Goal: Check status: Check status

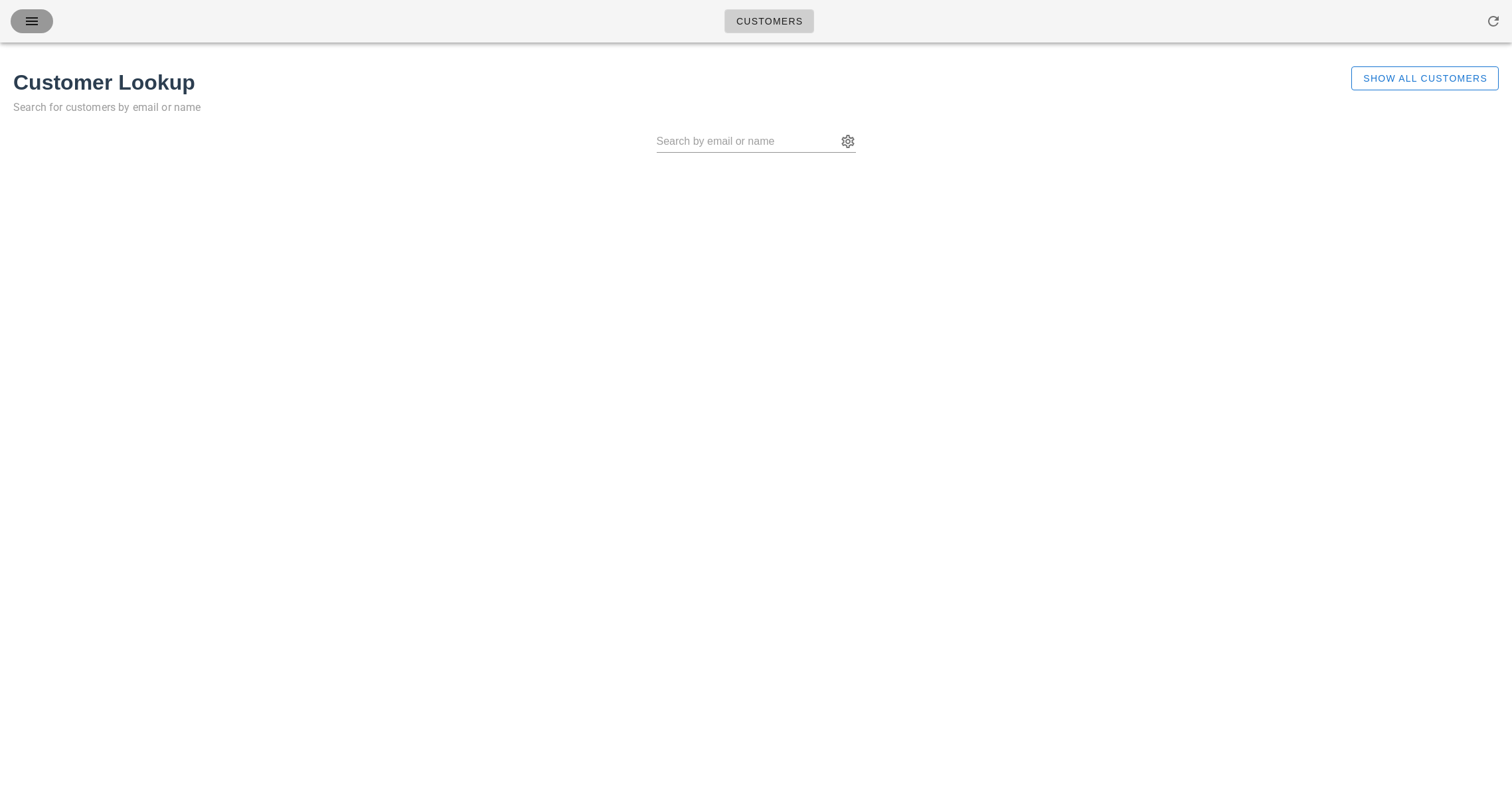
click at [22, 25] on span "button" at bounding box center [32, 21] width 21 height 16
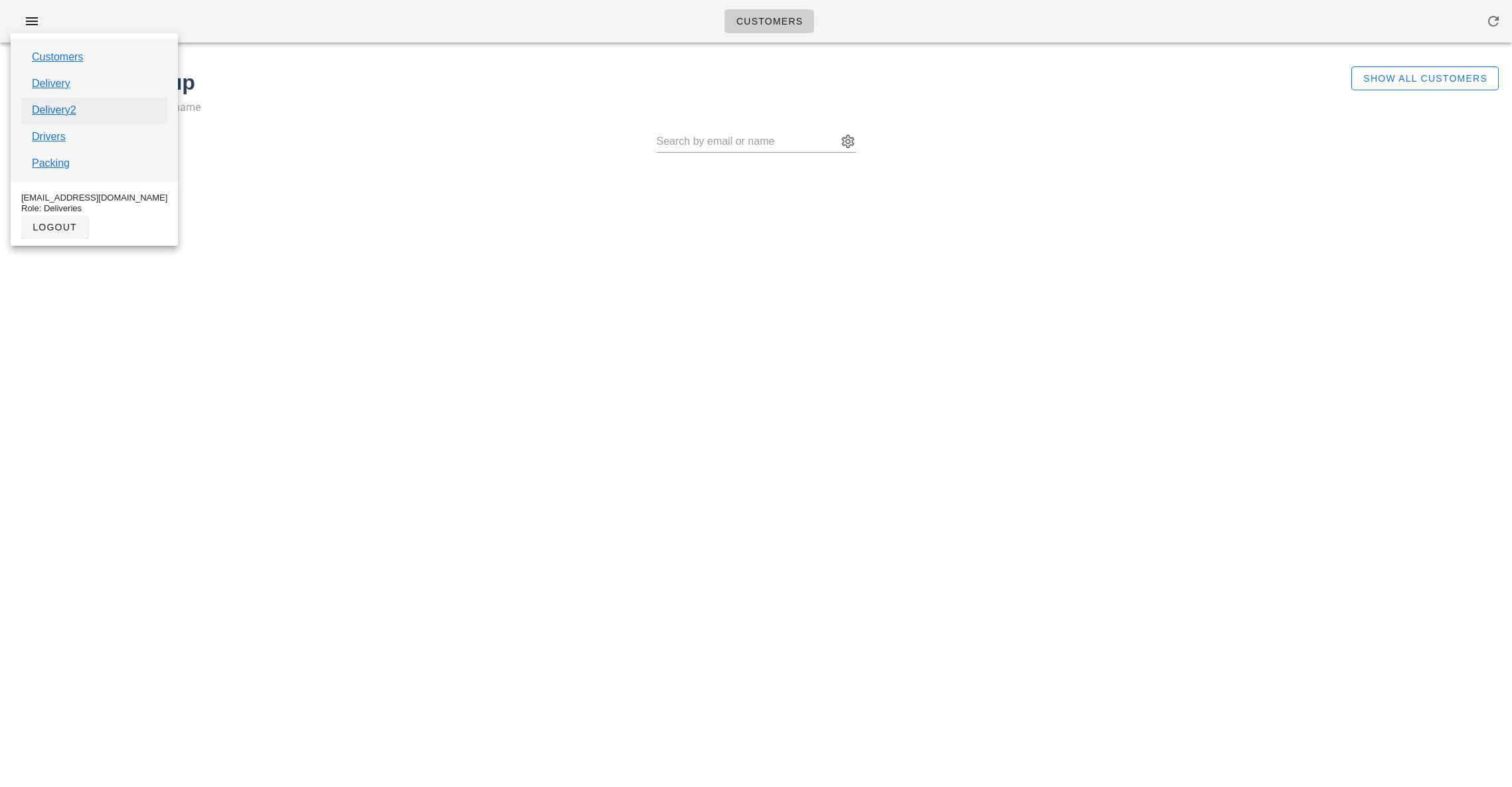
click at [48, 112] on link "Delivery2" at bounding box center [54, 110] width 44 height 16
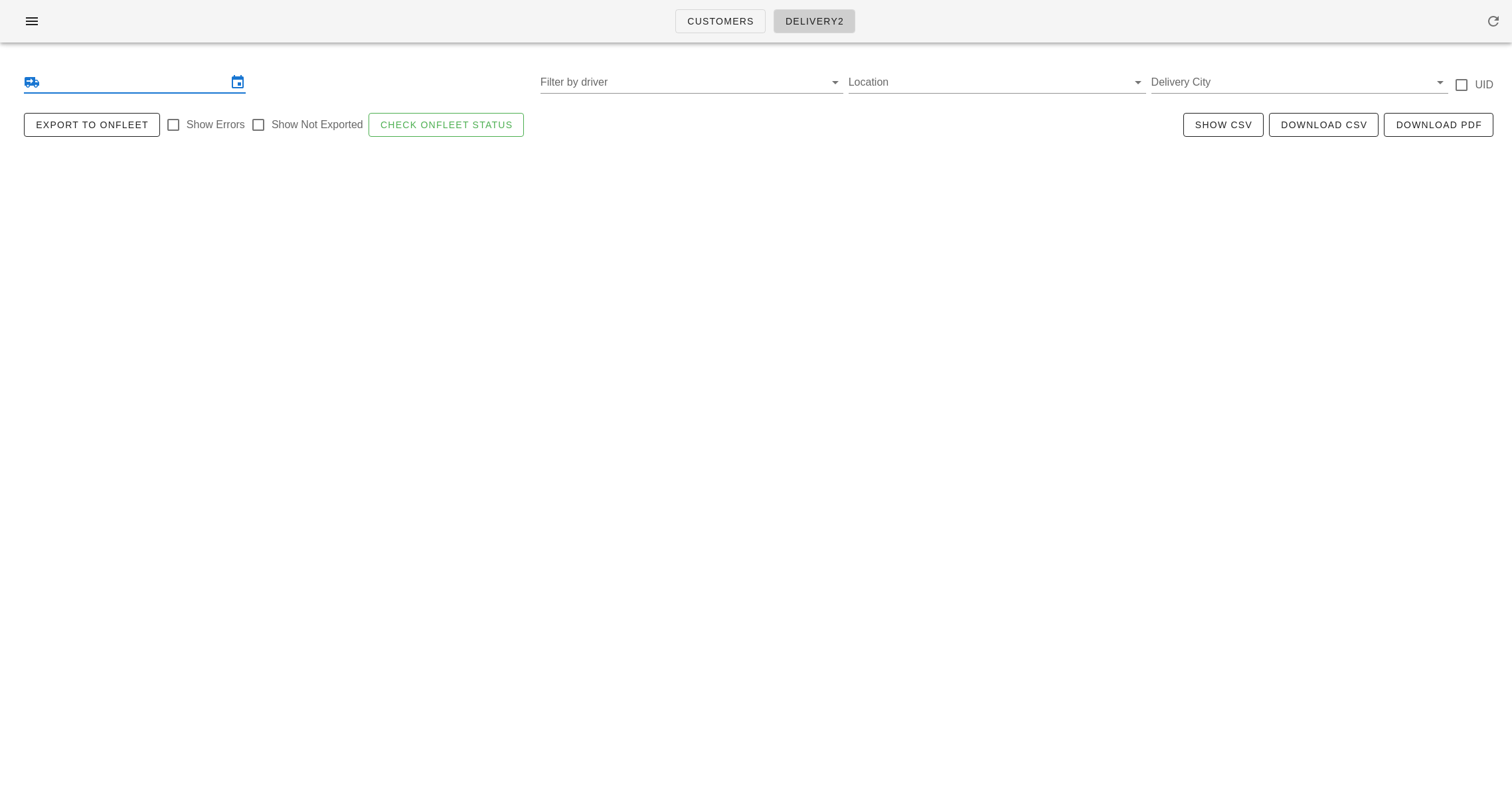
click at [79, 85] on input "text" at bounding box center [135, 82] width 185 height 21
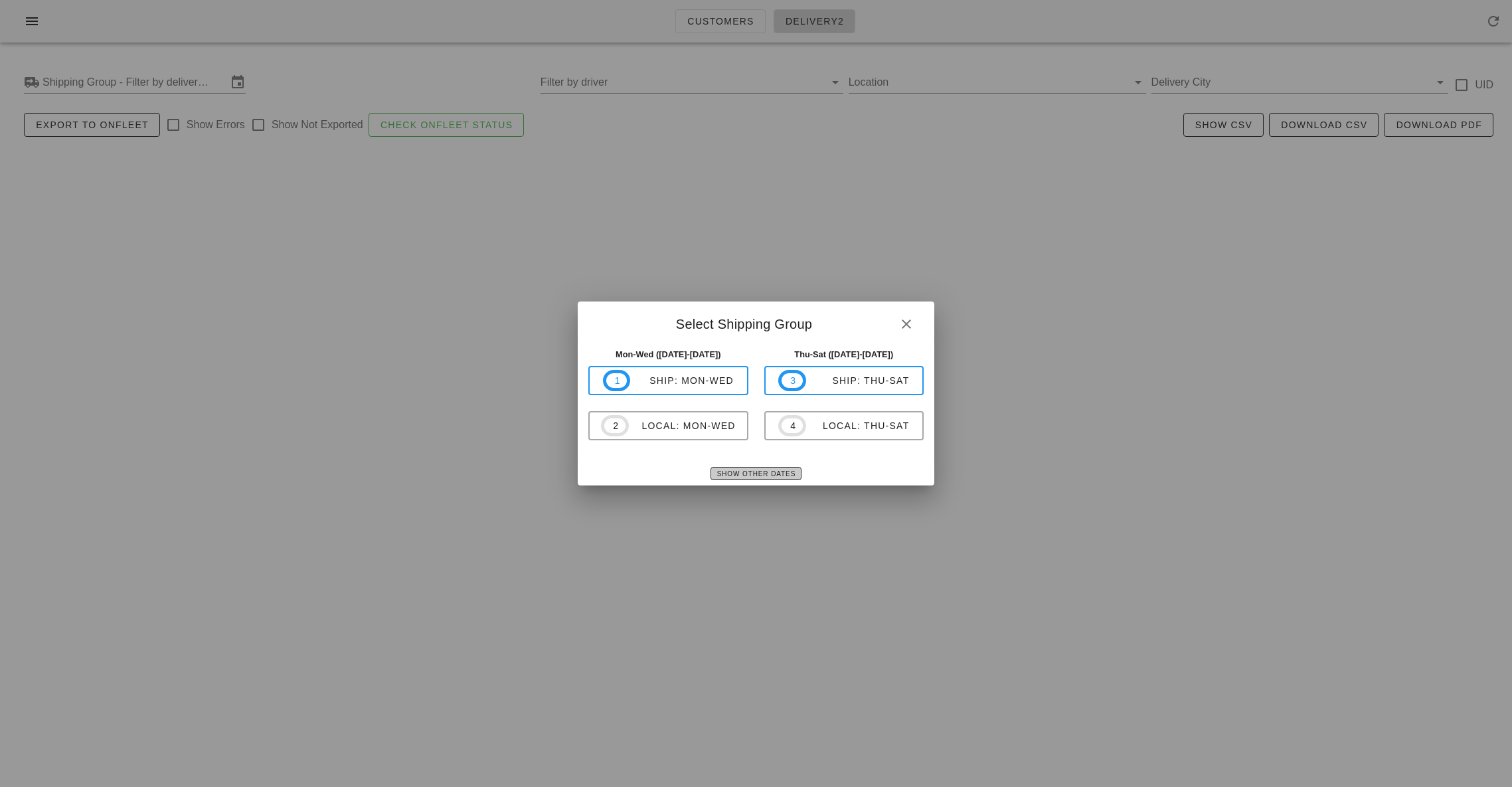
click at [722, 473] on span "Show Other Dates" at bounding box center [756, 474] width 79 height 8
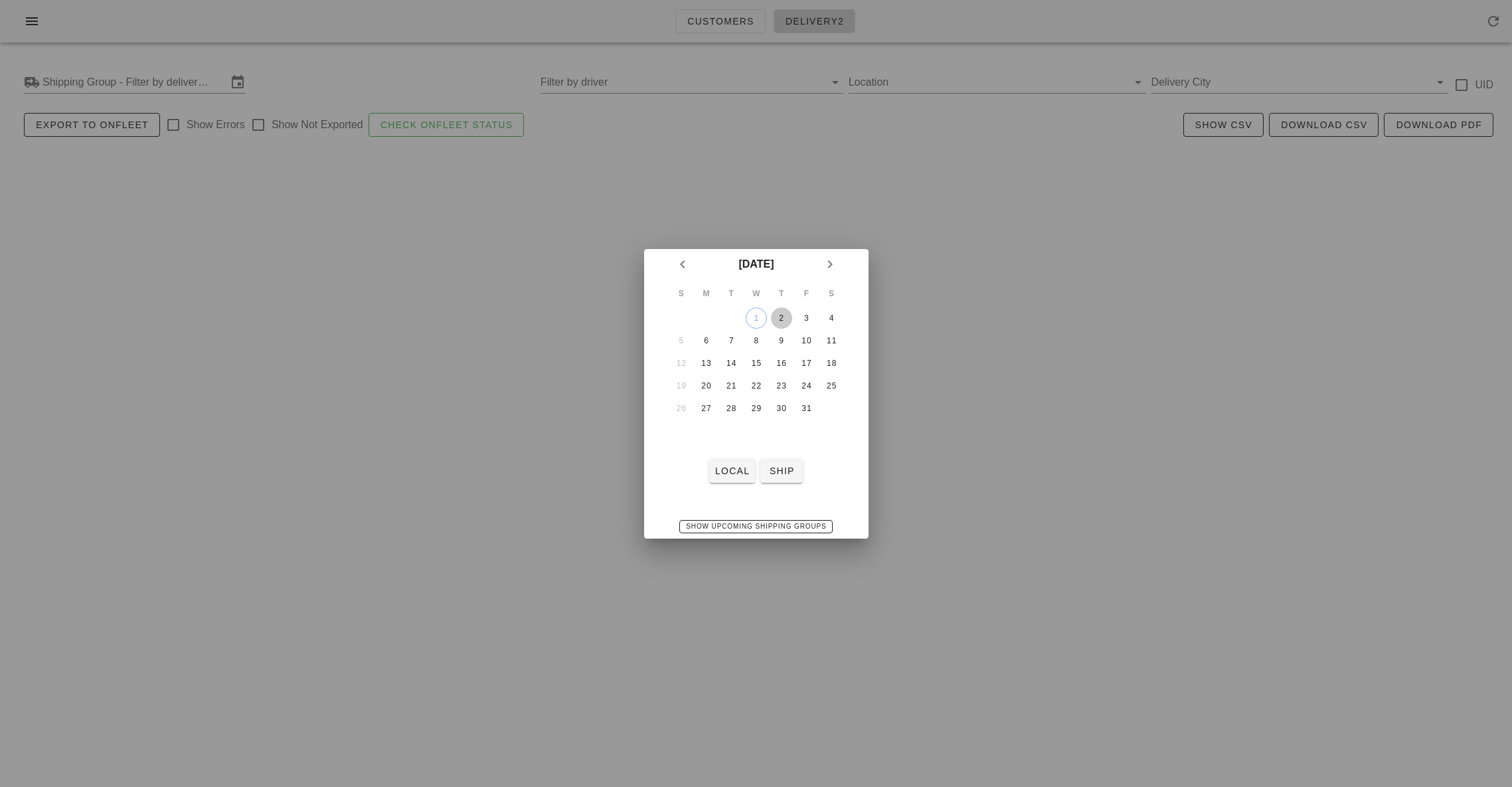
click at [782, 319] on div "2" at bounding box center [780, 317] width 21 height 9
click at [716, 470] on span "local" at bounding box center [732, 470] width 35 height 10
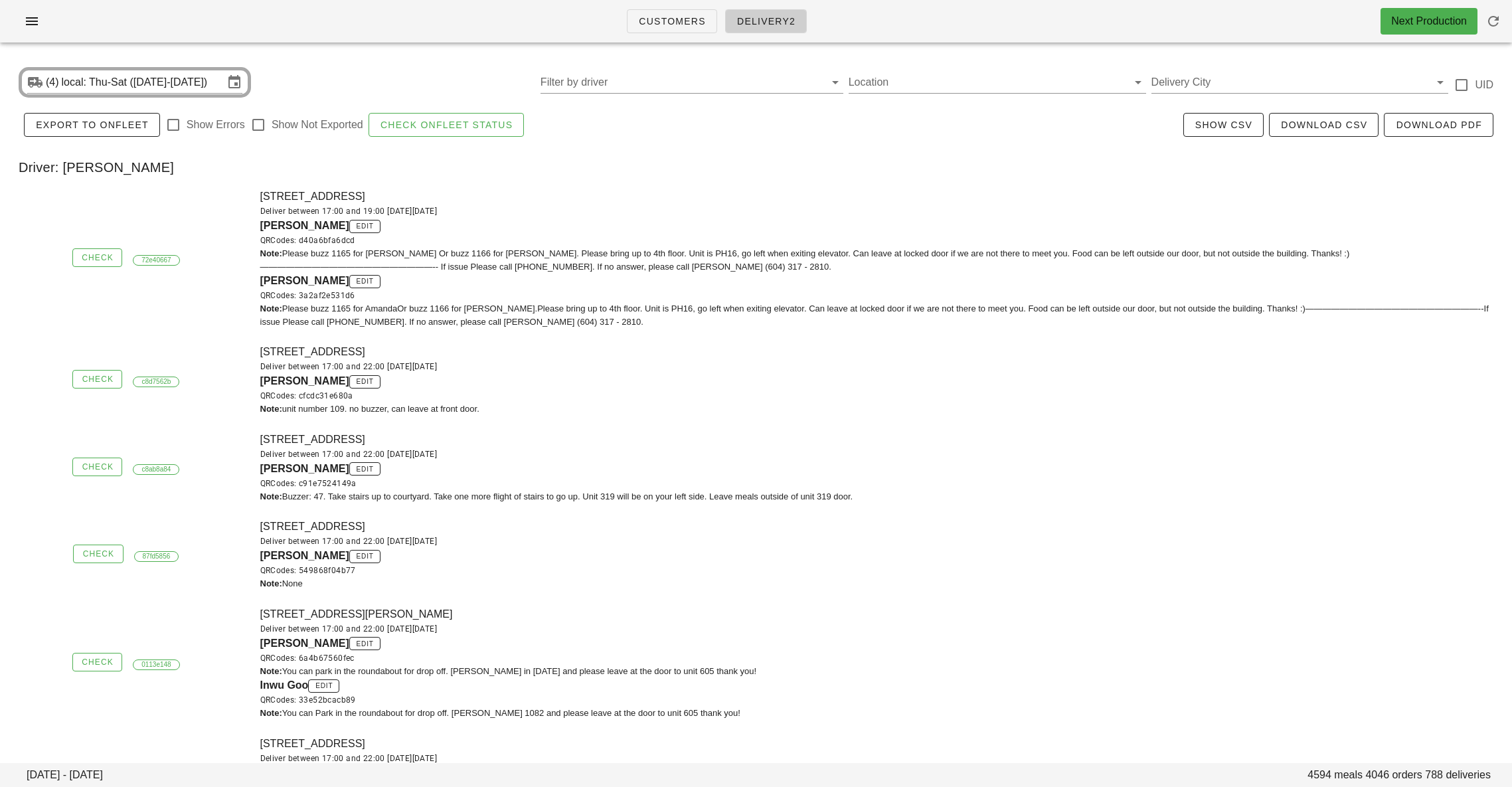
scroll to position [64711, 0]
